Goal: Use online tool/utility: Utilize a website feature to perform a specific function

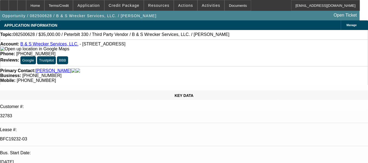
select select "0"
select select "6"
select select "0"
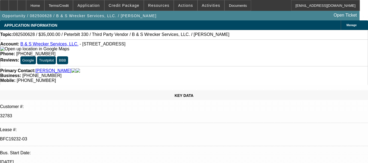
select select "0"
select select "6"
select select "0"
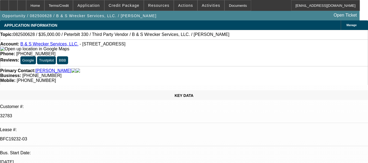
select select "0"
select select "6"
